Goal: Navigation & Orientation: Find specific page/section

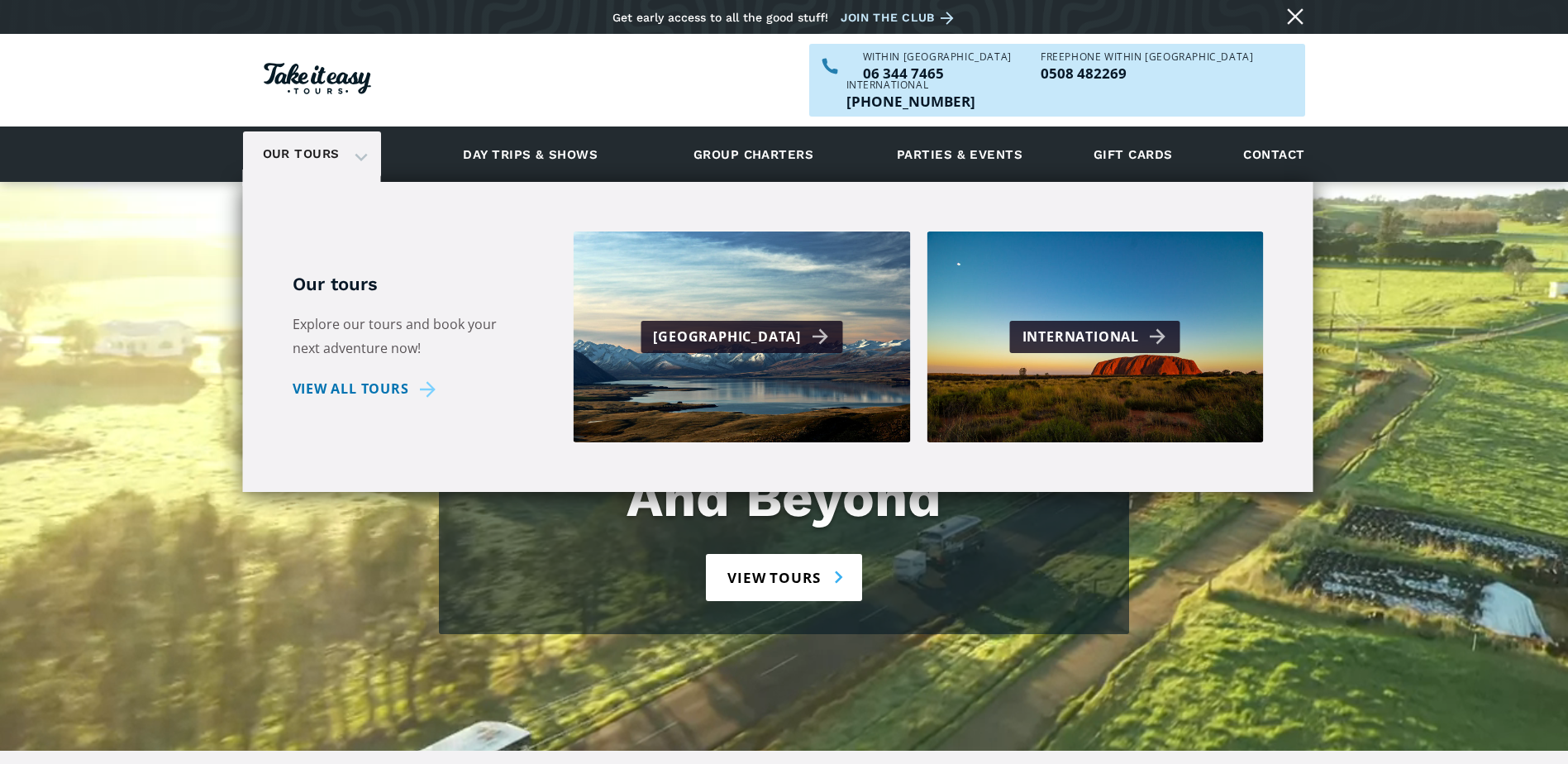
drag, startPoint x: 0, startPoint y: 0, endPoint x: 364, endPoint y: 119, distance: 383.0
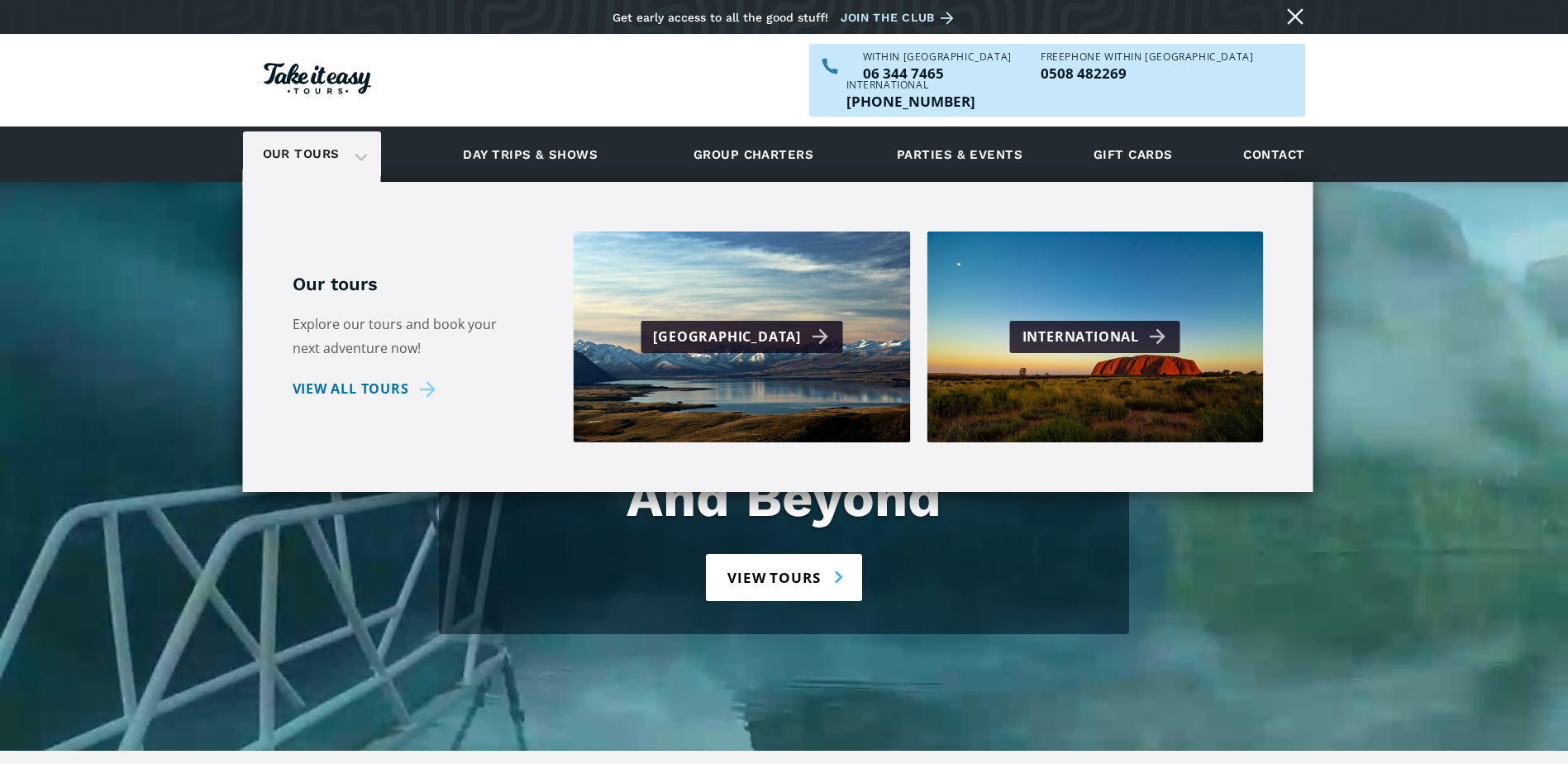
click at [364, 131] on div "Our tours" at bounding box center [312, 154] width 138 height 45
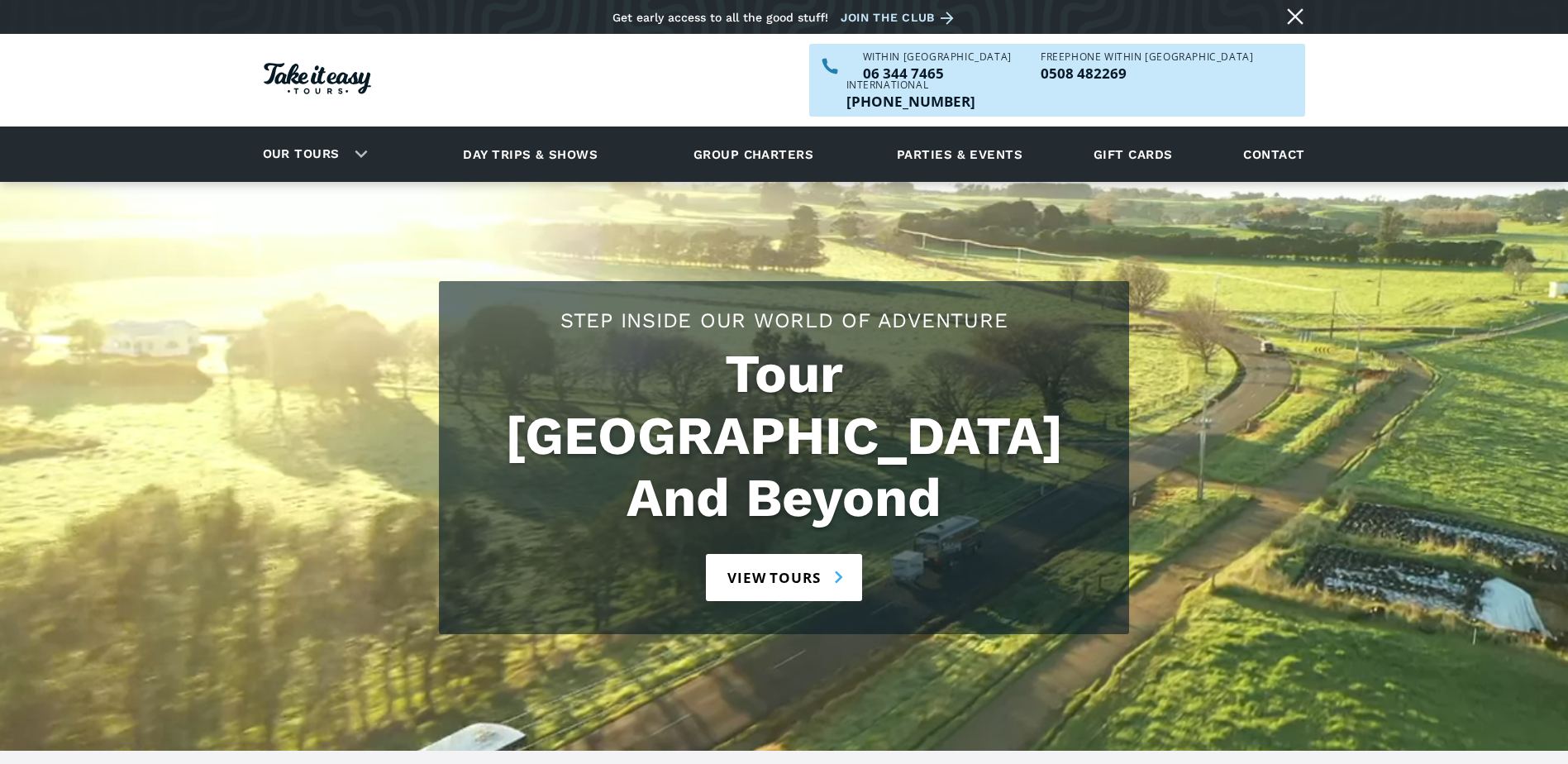
click at [364, 131] on div "Our tours" at bounding box center [312, 154] width 138 height 45
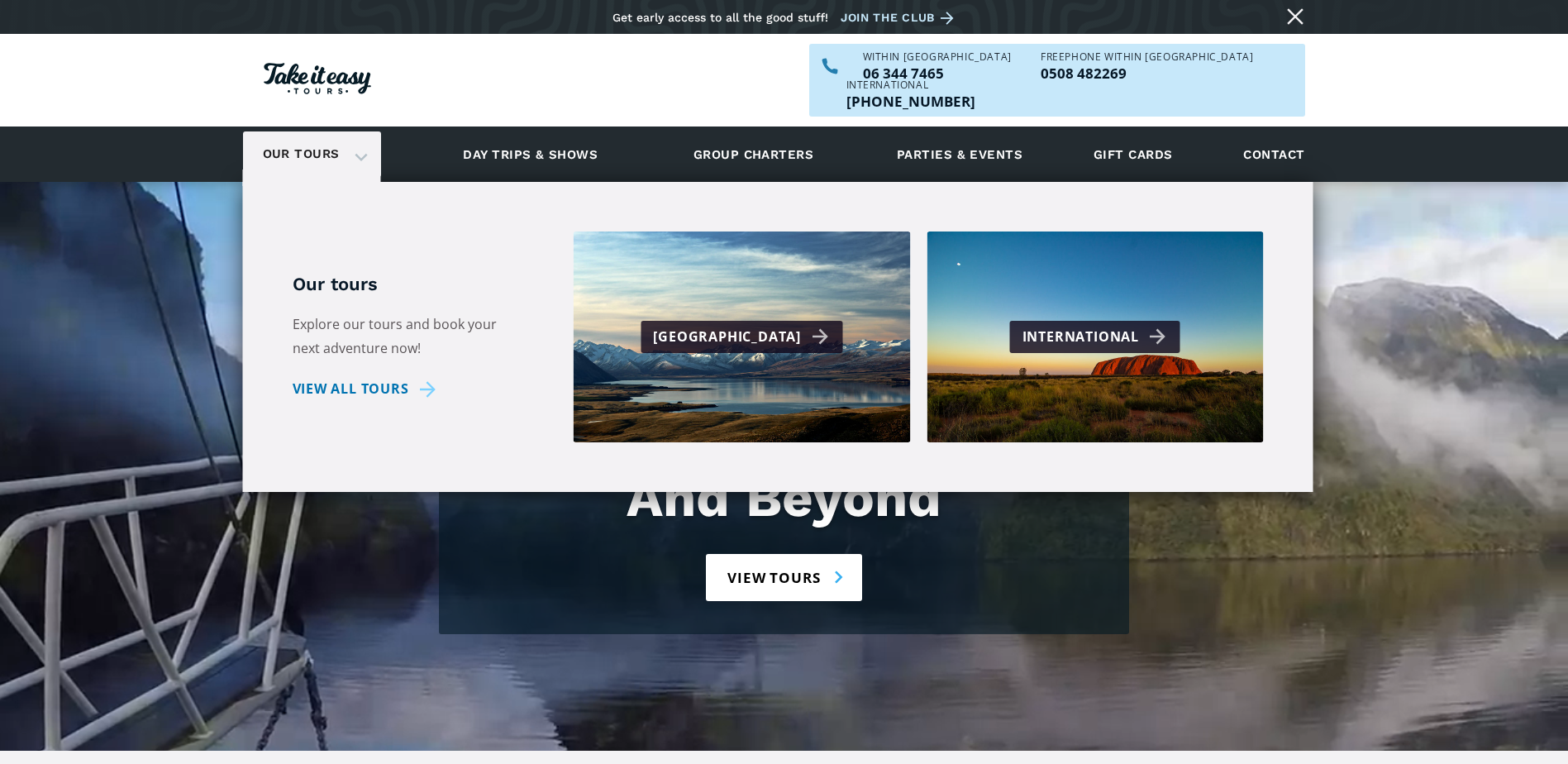
click at [364, 131] on div "Our tours" at bounding box center [312, 154] width 138 height 45
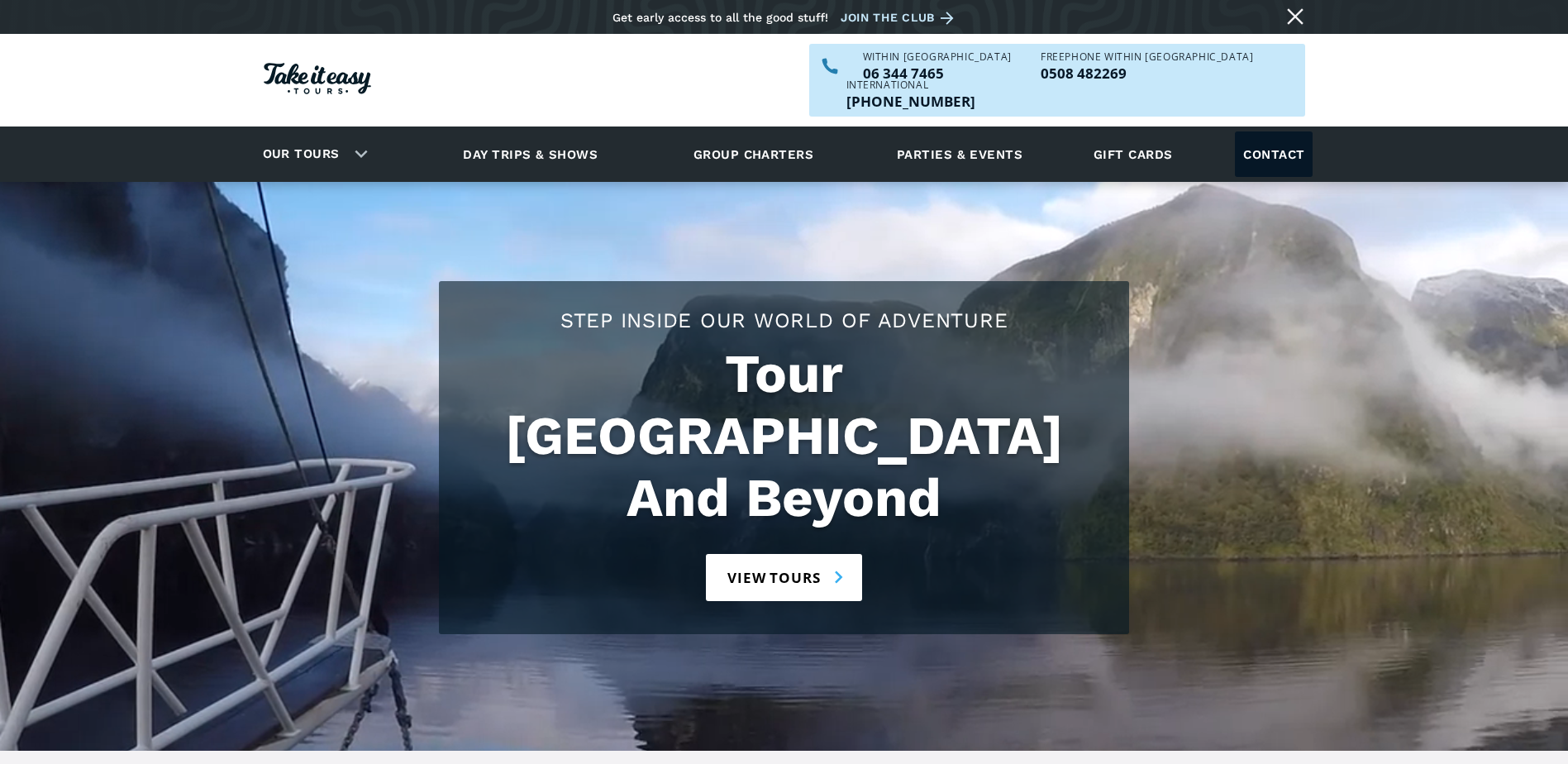
click at [1288, 131] on link "Contact" at bounding box center [1273, 154] width 77 height 45
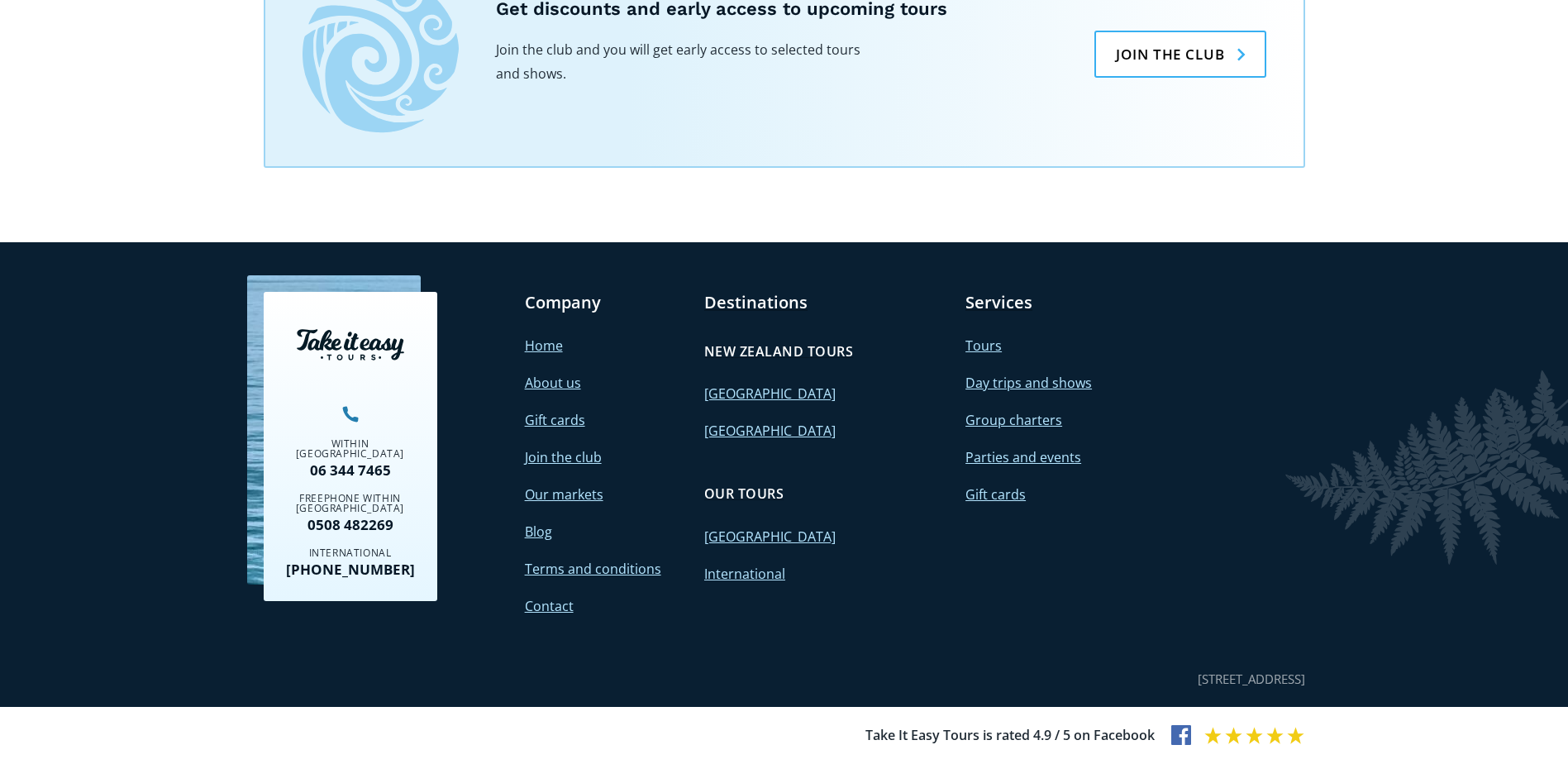
scroll to position [1514, 0]
click at [722, 426] on link "[GEOGRAPHIC_DATA]" at bounding box center [769, 431] width 131 height 18
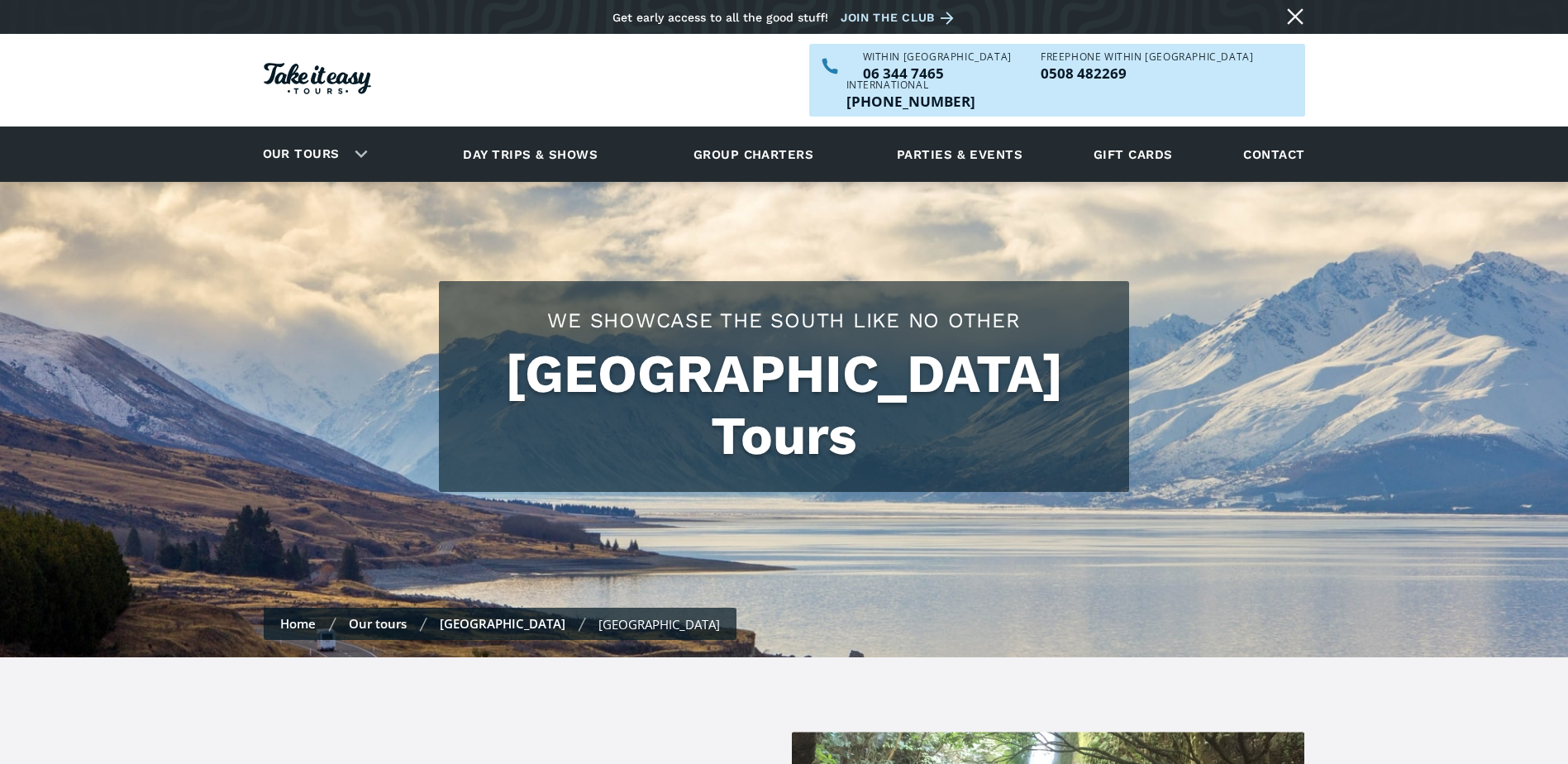
checkbox input "true"
click at [722, 131] on link "Group charters" at bounding box center [753, 154] width 161 height 45
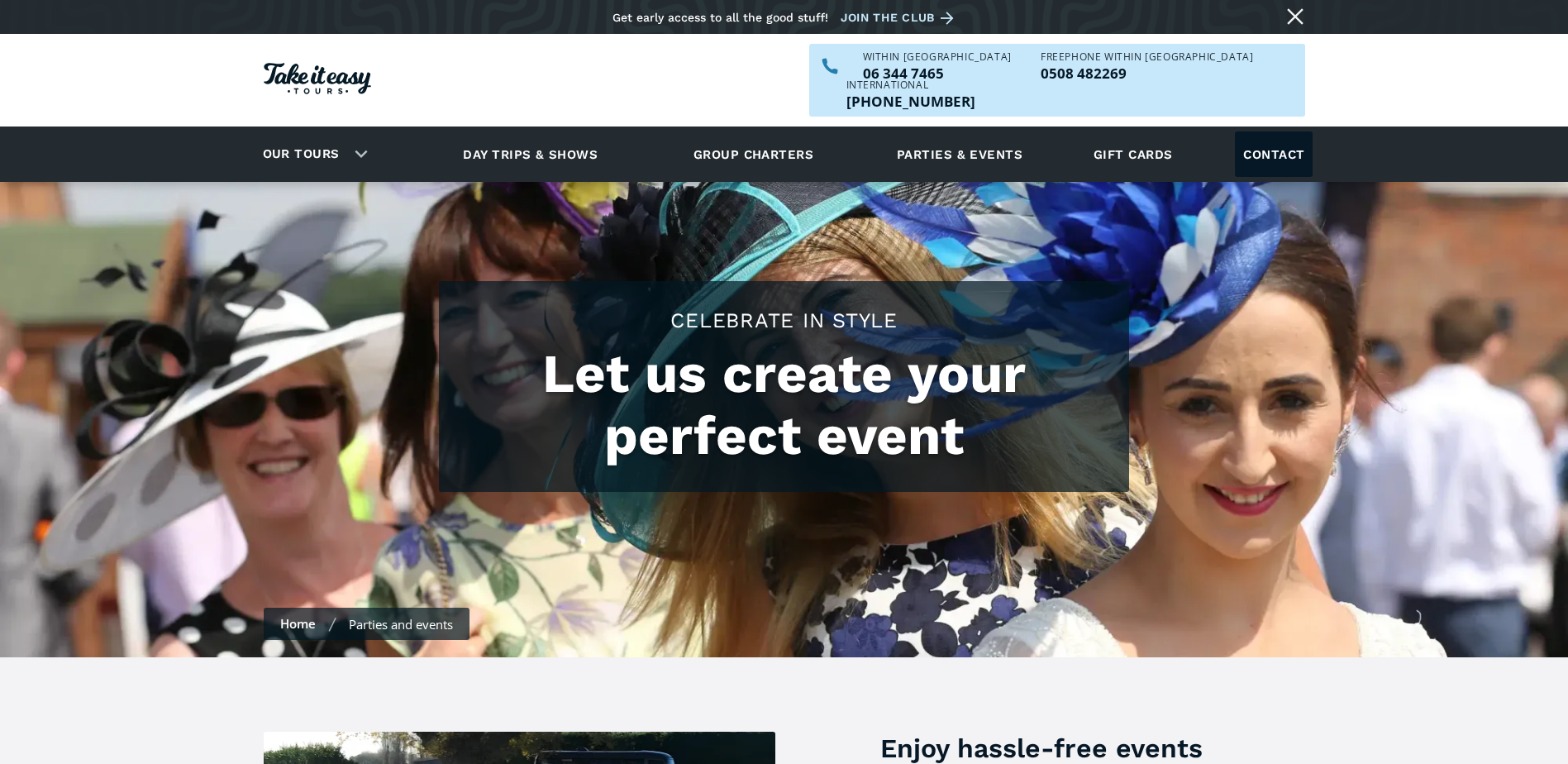
click at [1283, 131] on link "Contact" at bounding box center [1273, 154] width 77 height 45
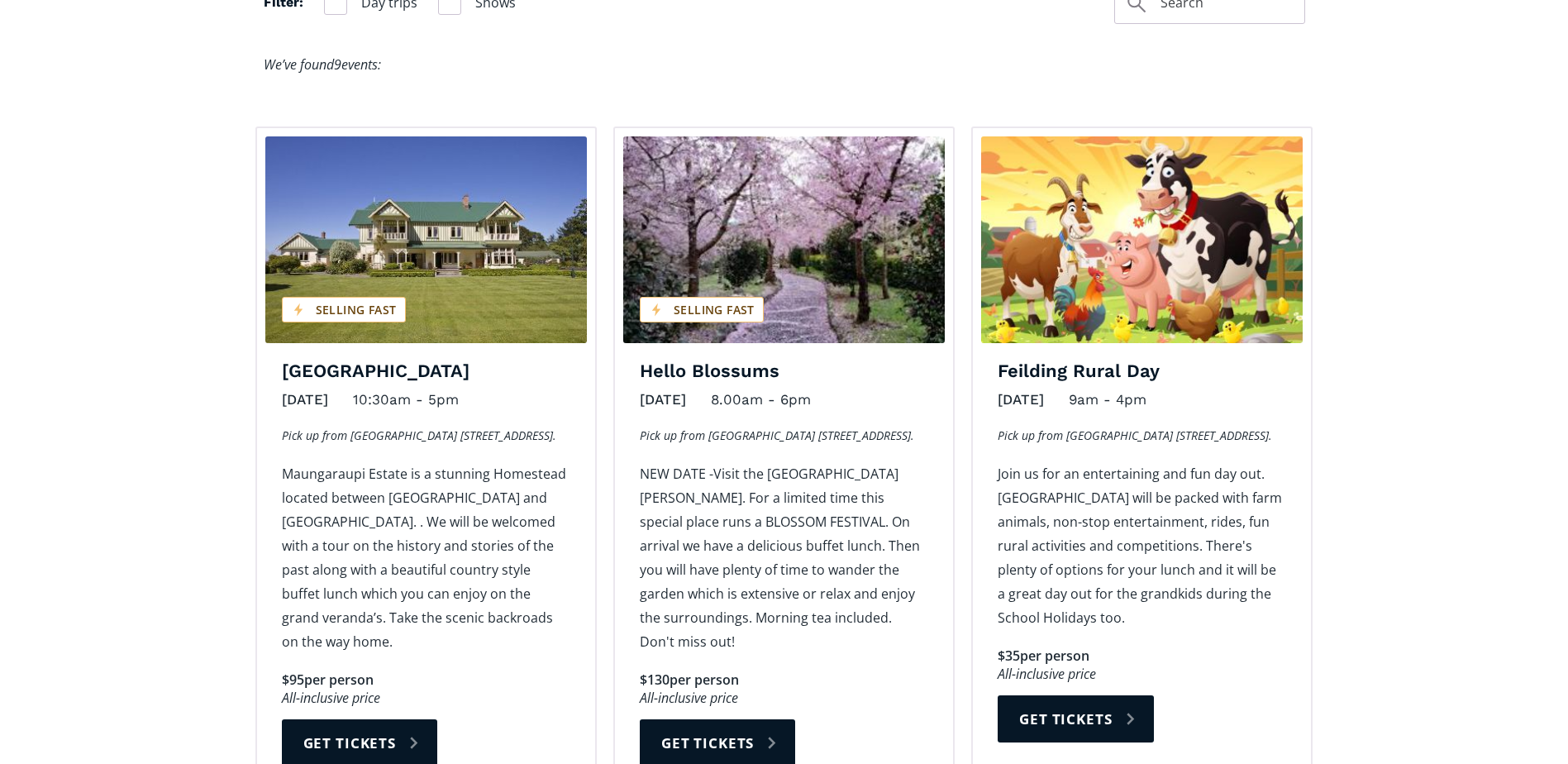
scroll to position [1157, 0]
